Goal: Information Seeking & Learning: Learn about a topic

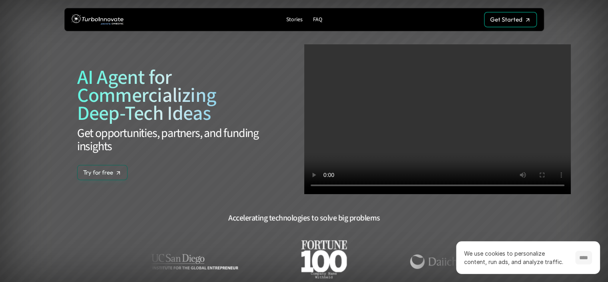
click at [579, 255] on input "****" at bounding box center [583, 258] width 17 height 14
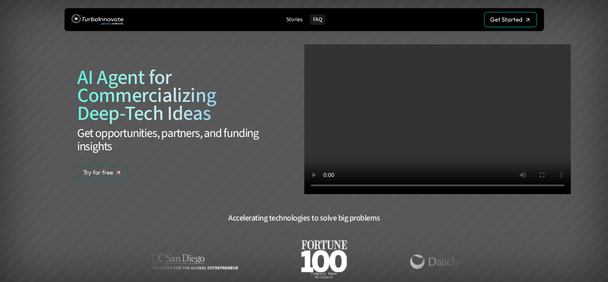
click at [316, 19] on p "FAQ" at bounding box center [317, 19] width 9 height 7
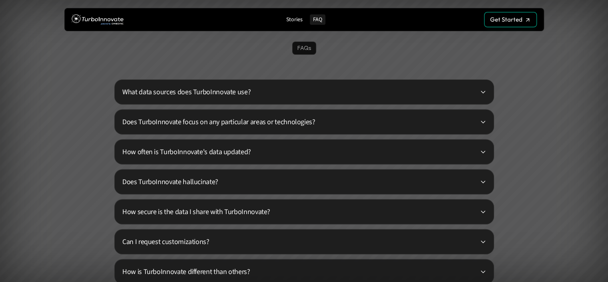
scroll to position [1892, 0]
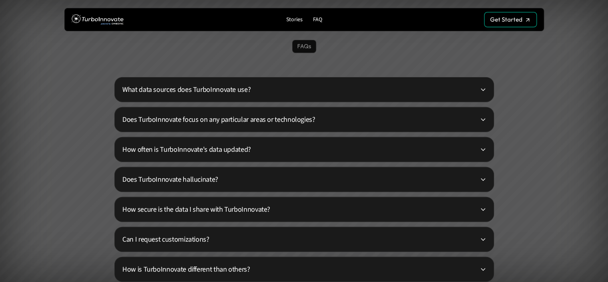
click at [231, 90] on p "What data sources does TurboInnovate use?" at bounding box center [300, 89] width 357 height 11
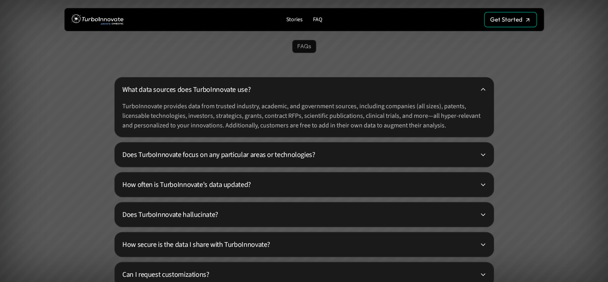
click at [283, 154] on p "Does TurboInnovate focus on any particular areas or technologies?" at bounding box center [300, 154] width 357 height 11
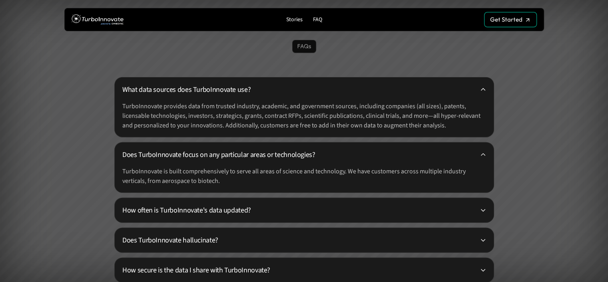
click at [223, 211] on p "How often is TurboInnovate's data updated?" at bounding box center [300, 210] width 357 height 11
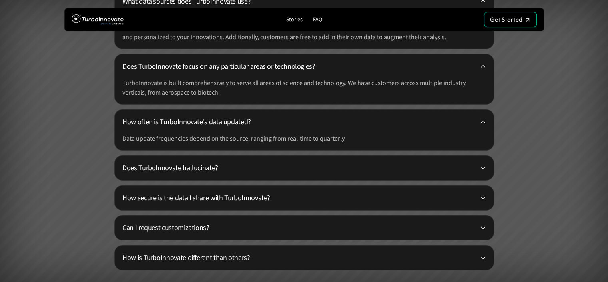
scroll to position [1980, 0]
click at [195, 165] on p "Does TurboInnovate hallucinate?" at bounding box center [300, 168] width 357 height 11
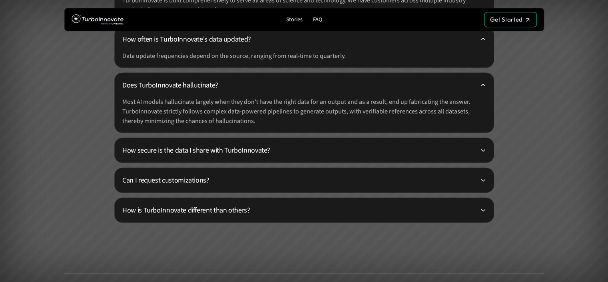
scroll to position [2063, 0]
click at [231, 150] on p "How secure is the data I share with TurboInnovate?" at bounding box center [300, 150] width 357 height 11
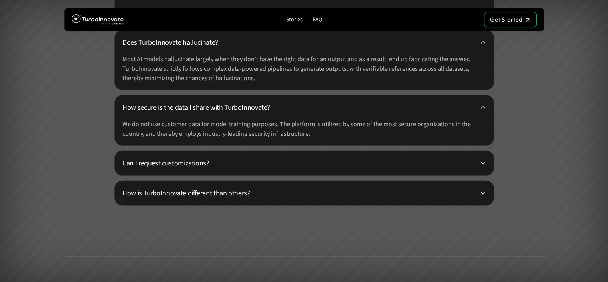
scroll to position [2106, 0]
click at [191, 163] on p "Can I request customizations?" at bounding box center [300, 162] width 357 height 11
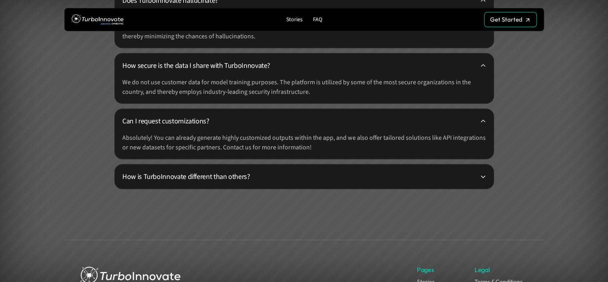
scroll to position [2148, 0]
click at [203, 176] on p "How is TurboInnovate different than others?" at bounding box center [300, 176] width 357 height 11
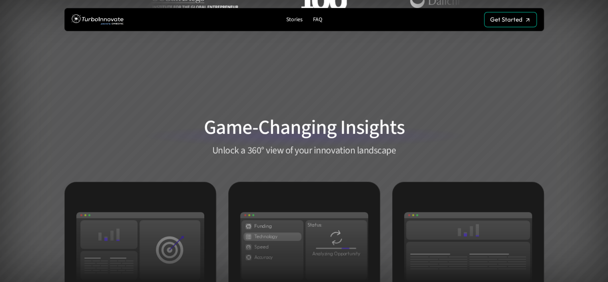
scroll to position [0, 0]
